Goal: Find contact information: Find contact information

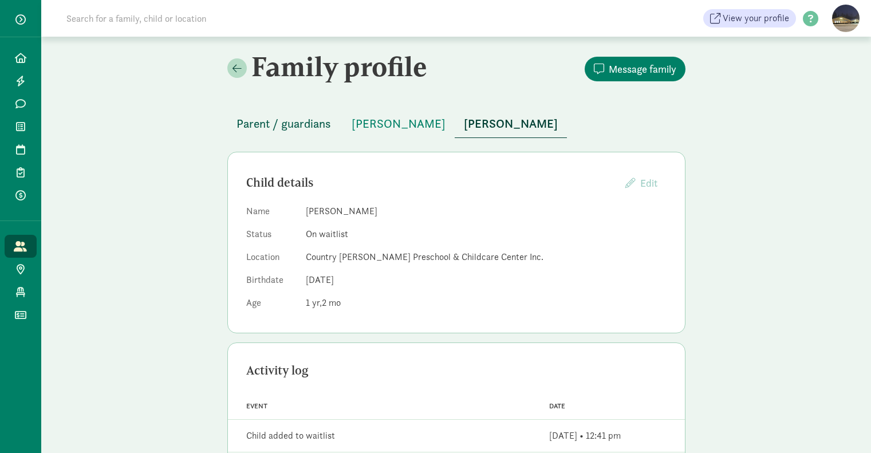
click at [298, 123] on span "Parent / guardians" at bounding box center [284, 124] width 95 height 18
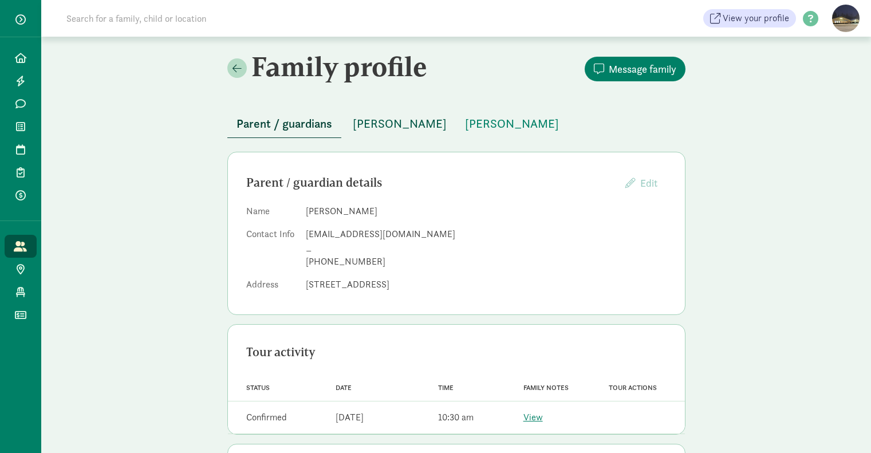
click at [396, 128] on span "[PERSON_NAME]" at bounding box center [400, 124] width 94 height 18
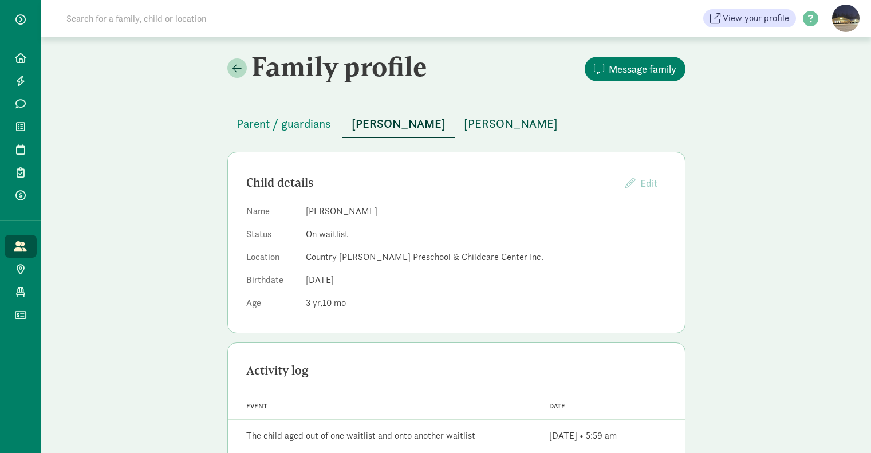
click at [467, 129] on span "[PERSON_NAME]" at bounding box center [511, 124] width 94 height 18
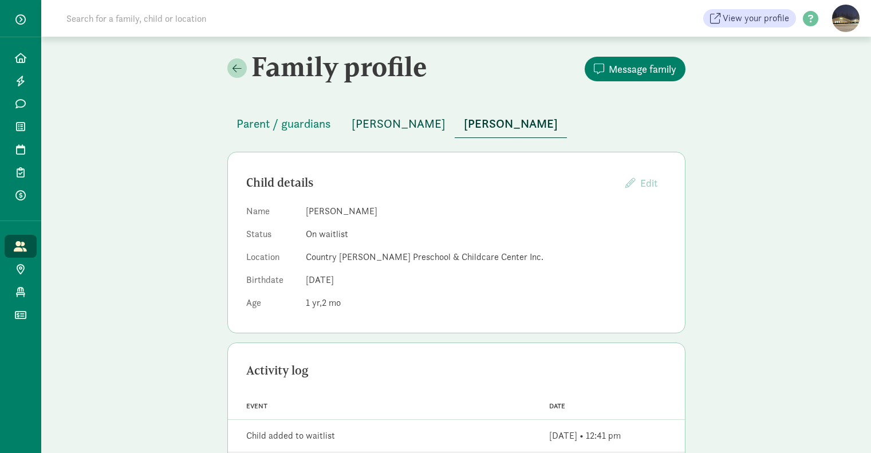
click at [368, 126] on span "[PERSON_NAME]" at bounding box center [399, 124] width 94 height 18
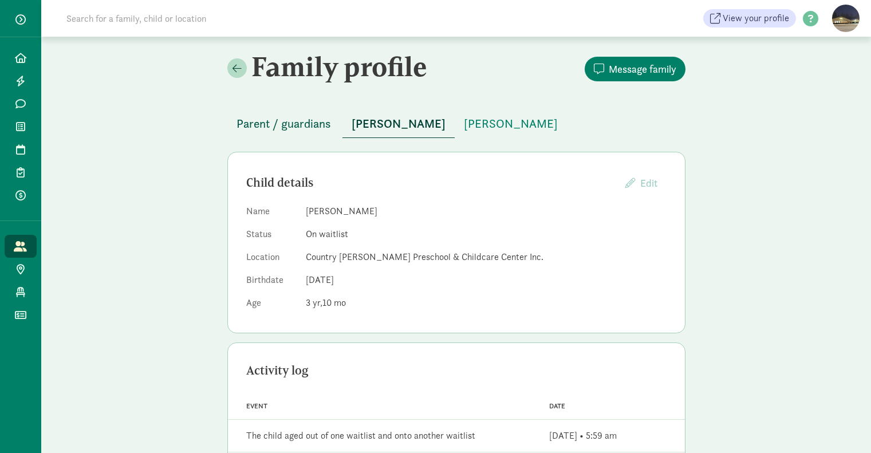
click at [263, 124] on span "Parent / guardians" at bounding box center [284, 124] width 95 height 18
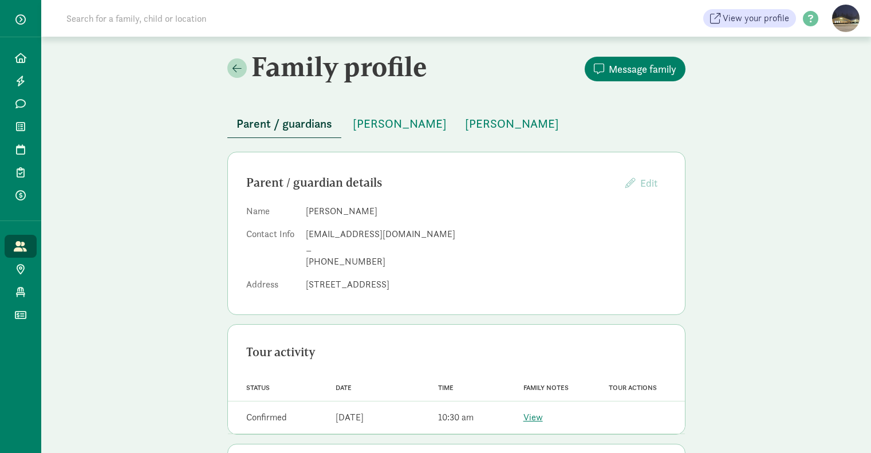
scroll to position [104, 0]
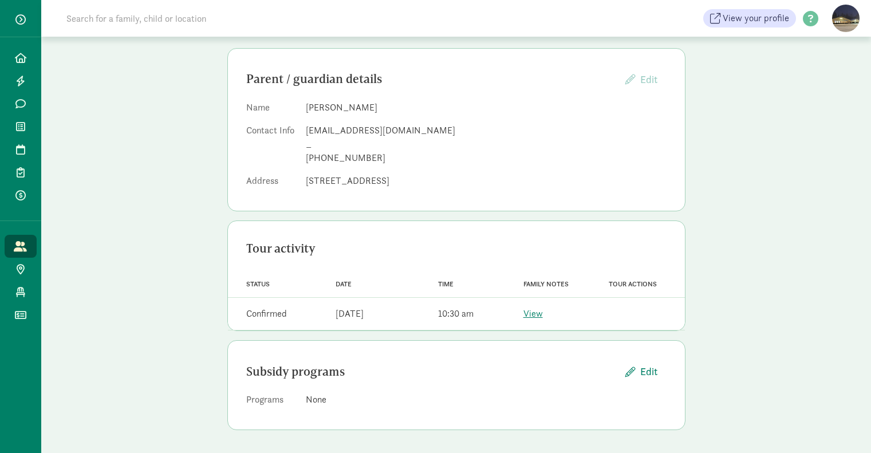
click at [338, 131] on div "[EMAIL_ADDRESS][DOMAIN_NAME]" at bounding box center [486, 131] width 361 height 14
click at [339, 131] on div "[EMAIL_ADDRESS][DOMAIN_NAME]" at bounding box center [486, 131] width 361 height 14
copy dd "[EMAIL_ADDRESS][DOMAIN_NAME]"
click at [318, 163] on div "[PHONE_NUMBER]" at bounding box center [486, 158] width 361 height 14
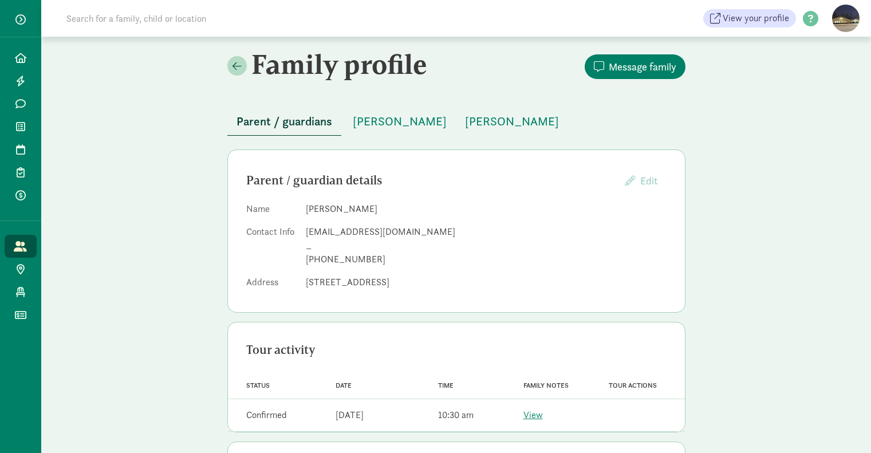
scroll to position [0, 0]
